Goal: Ask a question

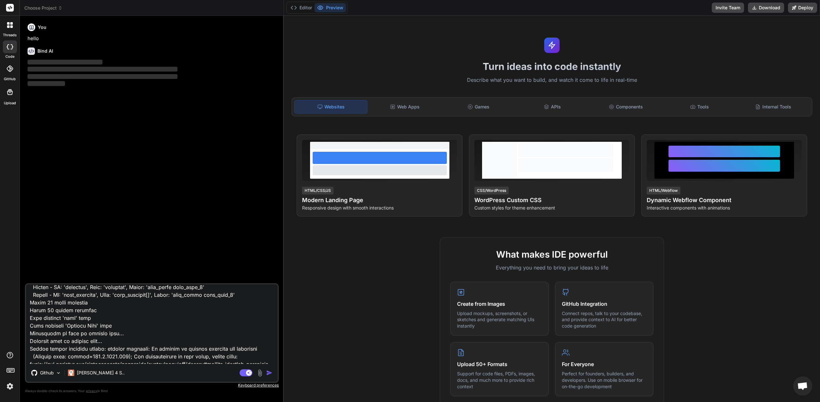
scroll to position [2179, 0]
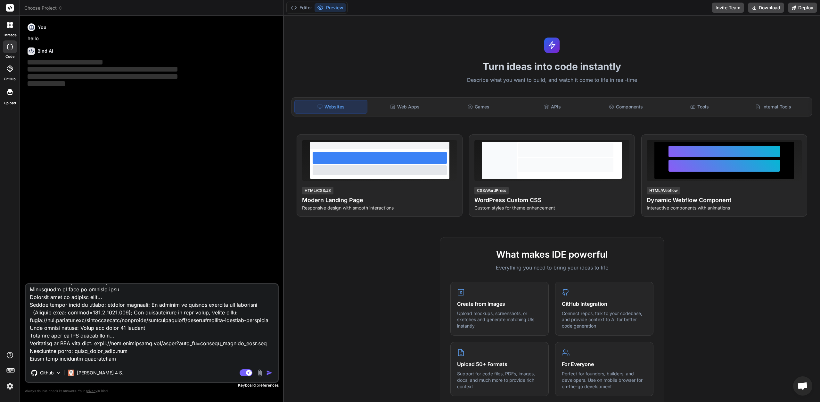
click at [271, 372] on img "button" at bounding box center [269, 372] width 6 height 6
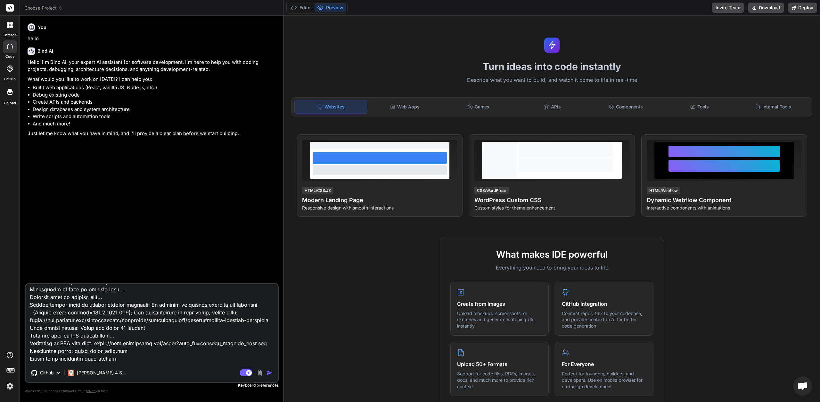
click at [242, 312] on textarea at bounding box center [152, 323] width 252 height 79
type textarea "x"
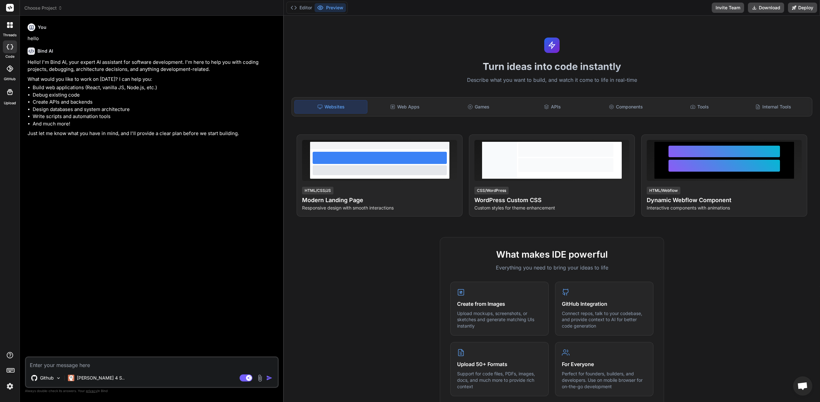
scroll to position [0, 0]
click at [142, 328] on div "You hello Bind AI Hello! I'm Bind AI, your expert AI assistant for software dev…" at bounding box center [152, 188] width 253 height 335
click at [120, 365] on textarea at bounding box center [152, 363] width 252 height 12
paste textarea "Severity Code Description Project File Line Suppression State Warning (active) …"
type textarea "Severity Code Description Project File Line Suppression State Warning (active) …"
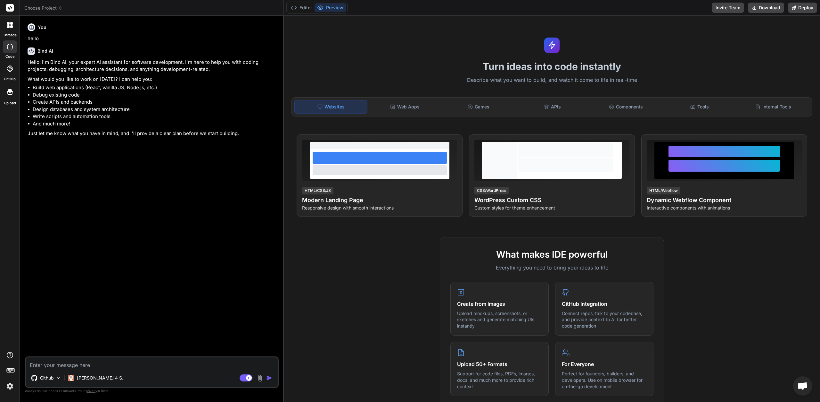
type textarea "x"
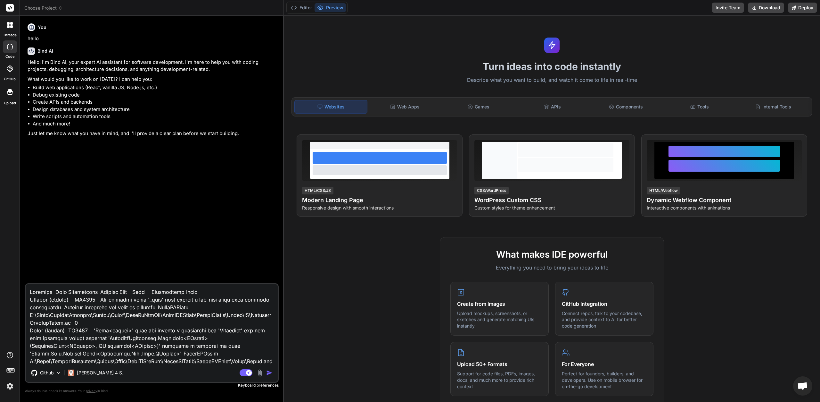
scroll to position [108, 0]
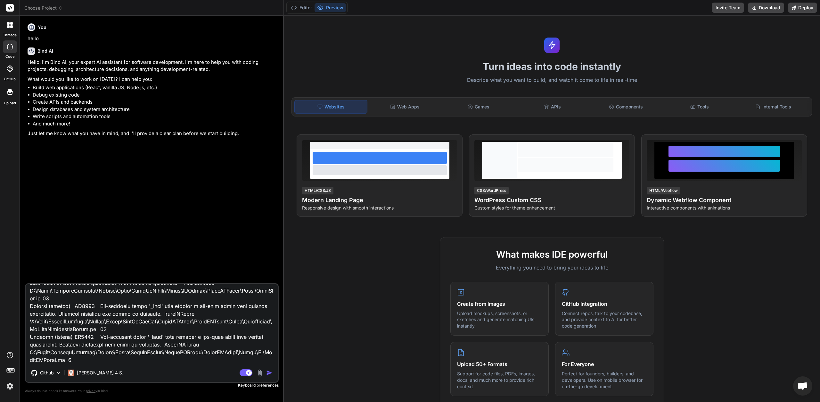
type textarea "Severity Code Description Project File Line Suppression State Warning (active) …"
click at [271, 373] on img "button" at bounding box center [269, 372] width 6 height 6
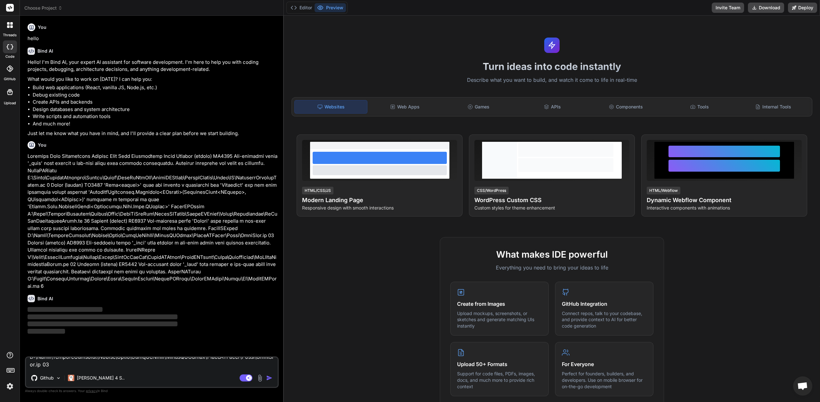
scroll to position [0, 0]
click at [61, 380] on div "Github" at bounding box center [46, 377] width 35 height 13
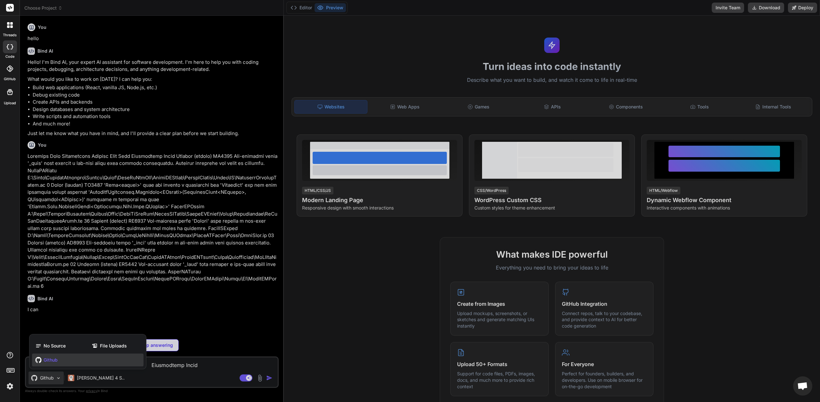
click at [61, 380] on div at bounding box center [410, 201] width 820 height 402
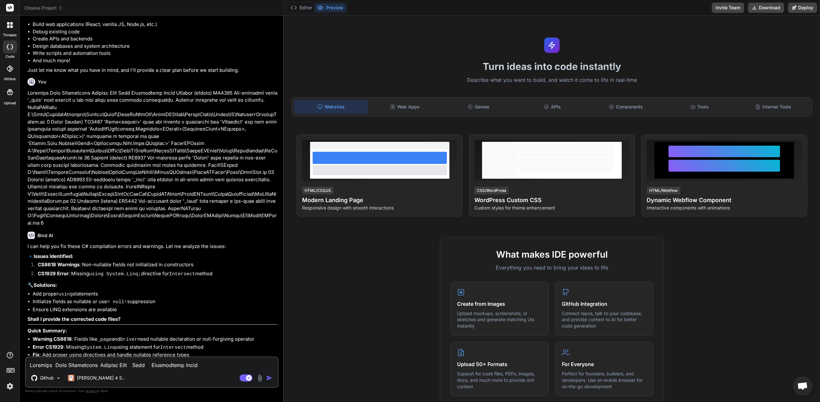
scroll to position [74, 0]
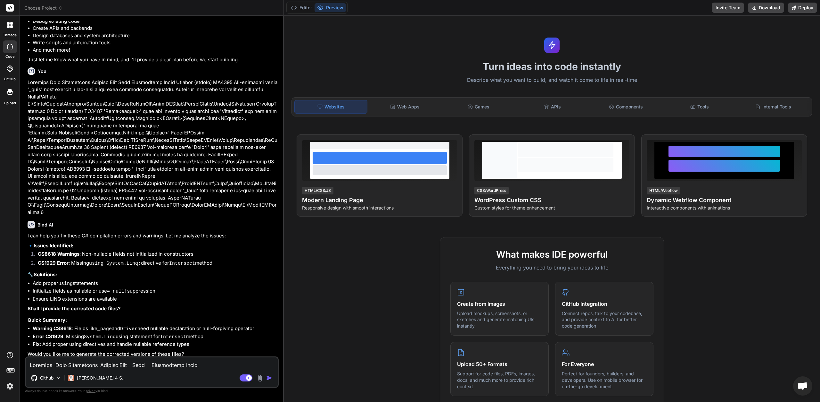
type textarea "x"
click at [182, 366] on textarea at bounding box center [152, 363] width 252 height 12
click at [156, 366] on textarea at bounding box center [152, 363] width 252 height 12
paste textarea "Log level is set to Informational (Default). Connected to test environment '< L…"
type textarea "Log level is set to Informational (Default). Connected to test environment '< L…"
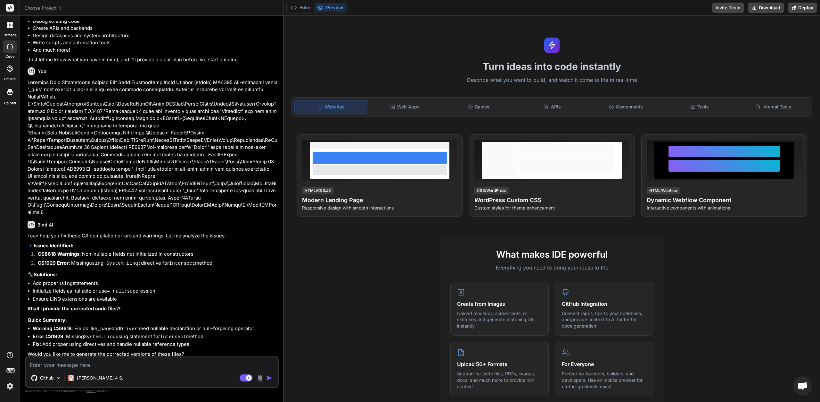
type textarea "x"
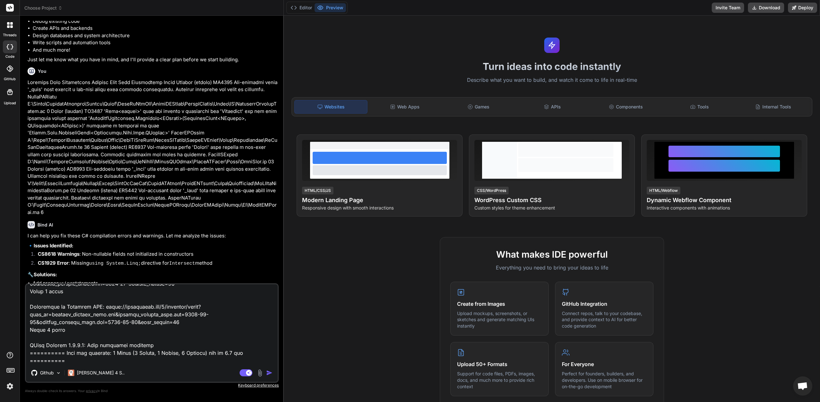
type textarea "Log level is set to Informational (Default). Connected to test environment '< L…"
click at [268, 371] on img "button" at bounding box center [269, 372] width 6 height 6
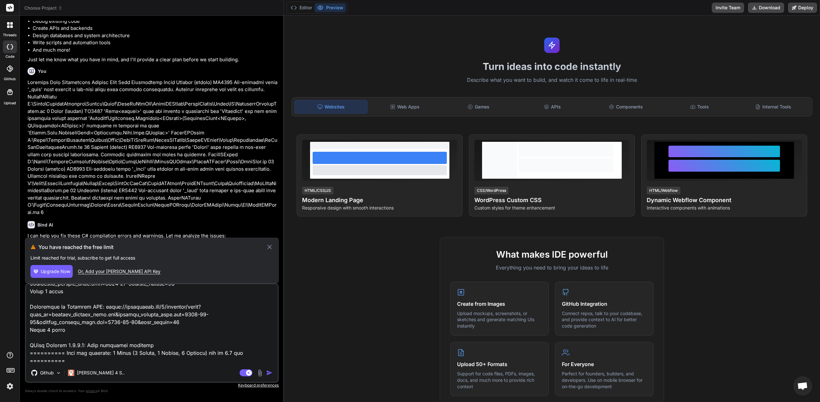
click at [269, 245] on icon at bounding box center [269, 247] width 7 height 8
type textarea "x"
